Goal: Check status: Check status

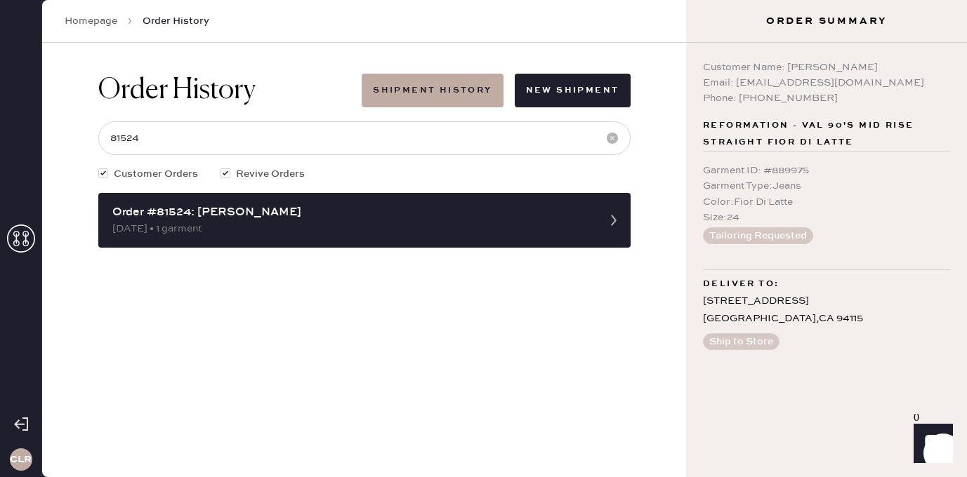
click at [31, 235] on icon at bounding box center [21, 239] width 28 height 28
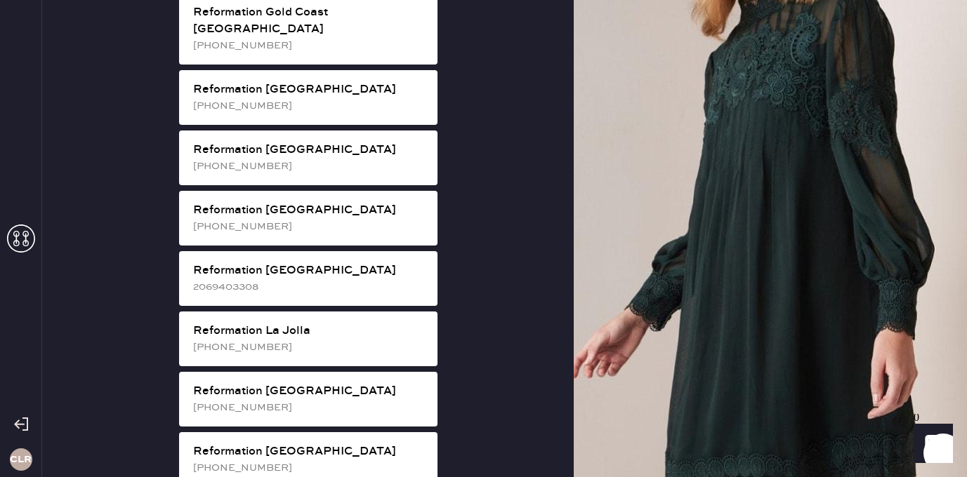
scroll to position [1100, 0]
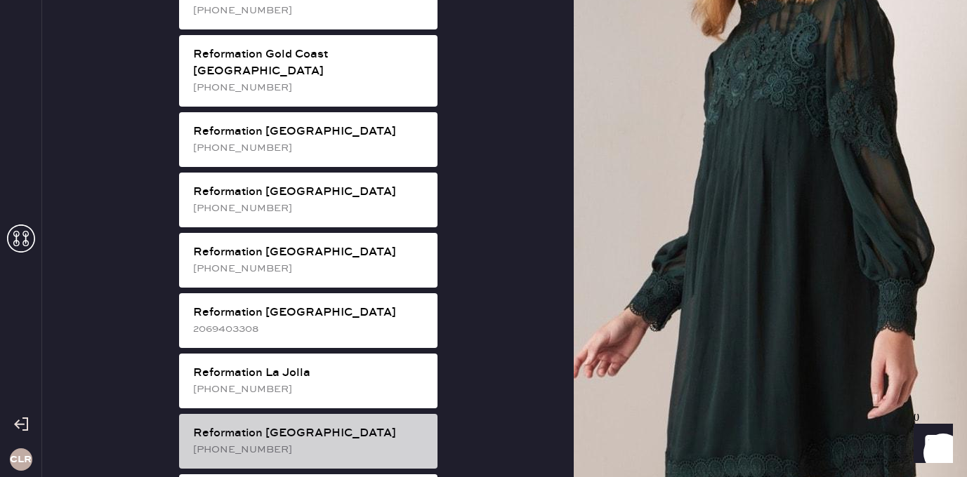
click at [345, 425] on div "Reformation [GEOGRAPHIC_DATA]" at bounding box center [309, 433] width 233 height 17
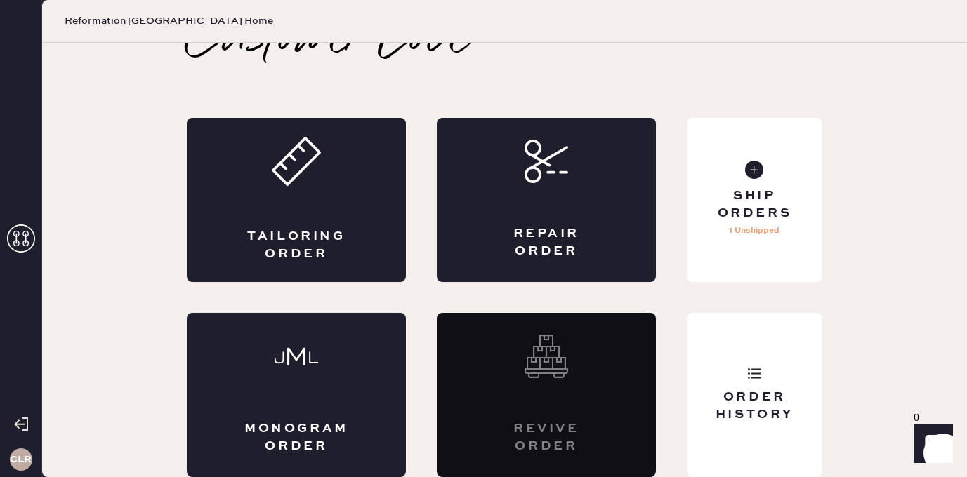
scroll to position [32, 0]
click at [771, 349] on div "Order History" at bounding box center [755, 395] width 136 height 164
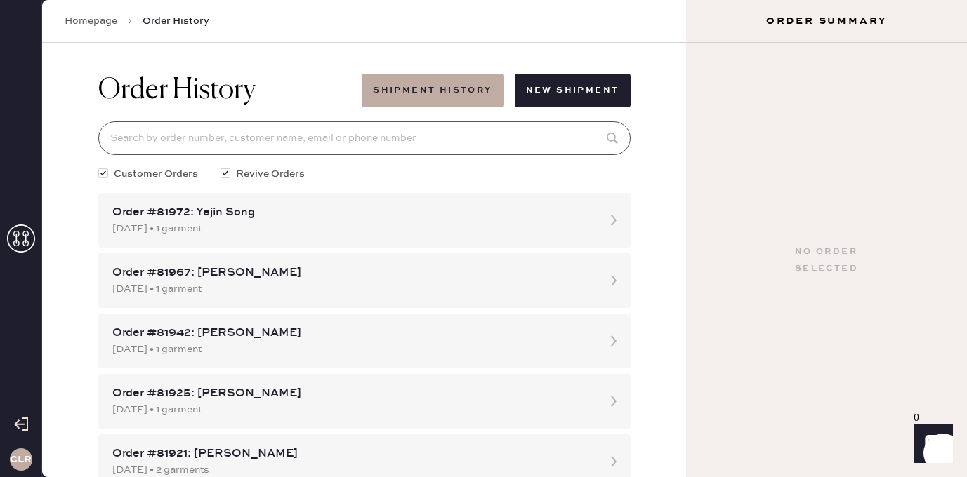
click at [364, 148] on input at bounding box center [364, 138] width 532 height 34
paste input "81135"
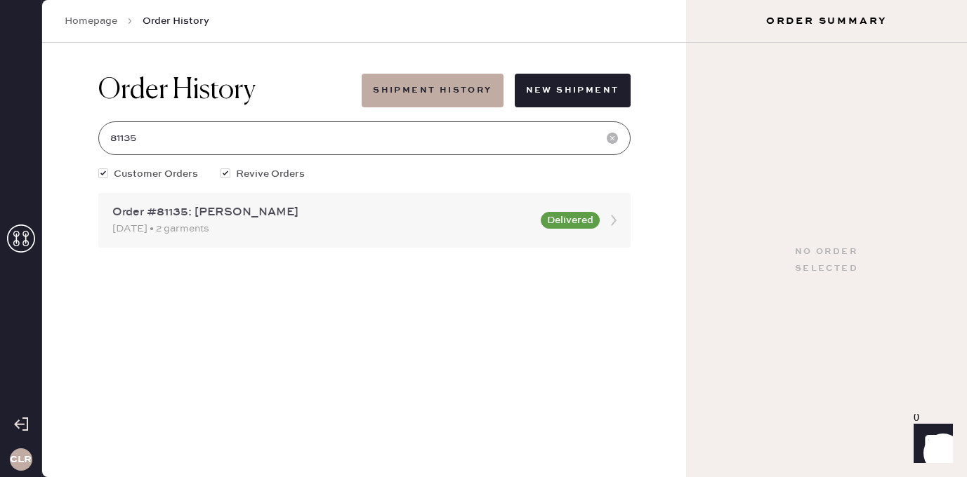
type input "81135"
click at [269, 219] on div "Order #81135: [PERSON_NAME]" at bounding box center [322, 212] width 420 height 17
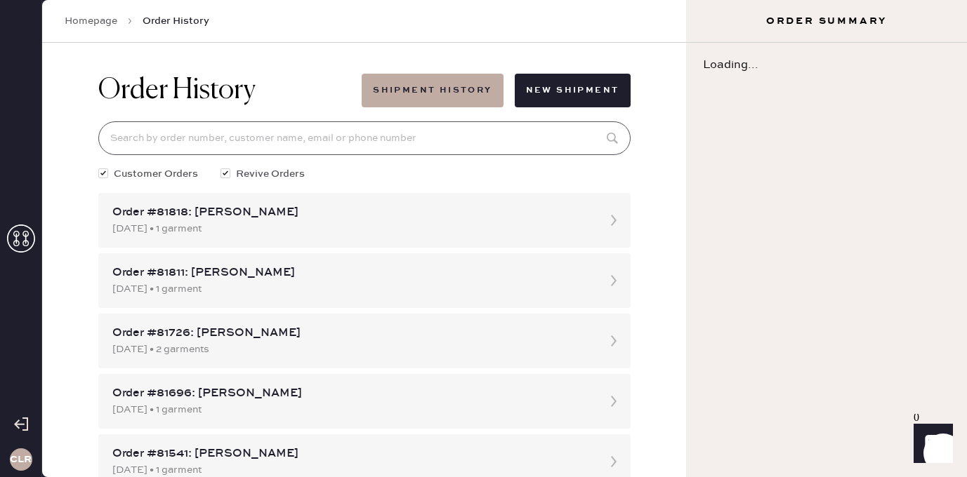
click at [296, 124] on input at bounding box center [364, 138] width 532 height 34
paste input "81135"
type input "81135"
